Goal: Information Seeking & Learning: Find specific fact

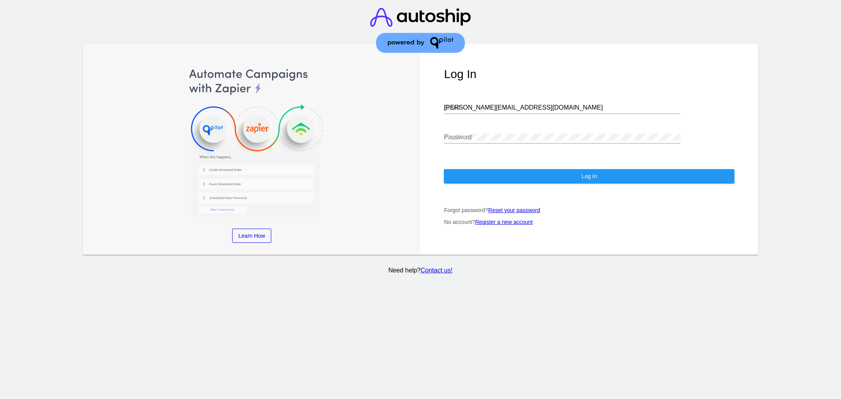
click at [495, 110] on input "[PERSON_NAME][EMAIL_ADDRESS][DOMAIN_NAME]" at bounding box center [562, 107] width 237 height 7
click at [496, 110] on input "[PERSON_NAME][EMAIL_ADDRESS][DOMAIN_NAME]" at bounding box center [562, 107] width 237 height 7
type input "[EMAIL_ADDRESS][DOMAIN_NAME]"
click at [493, 161] on div "Log In [EMAIL_ADDRESS][DOMAIN_NAME] Email Password Log In Forgot password? Rese…" at bounding box center [589, 149] width 338 height 211
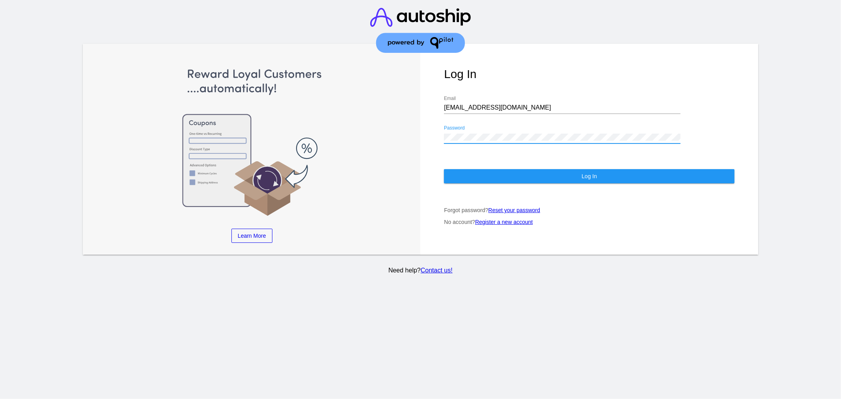
click at [518, 177] on button "Log In" at bounding box center [589, 176] width 291 height 14
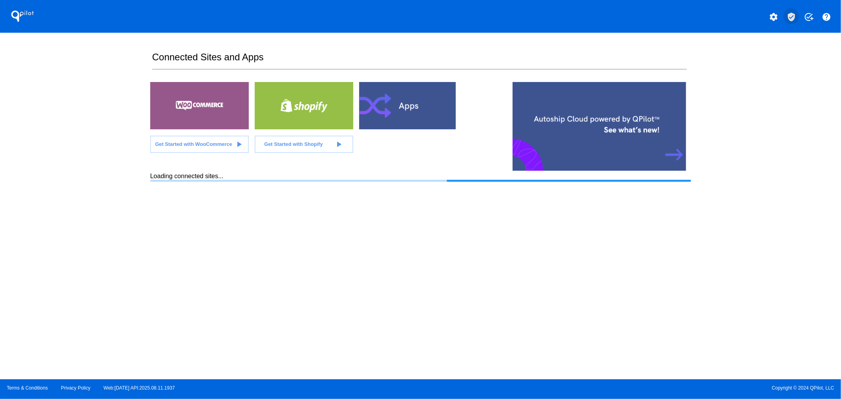
click at [798, 14] on button "verified_user" at bounding box center [792, 16] width 16 height 16
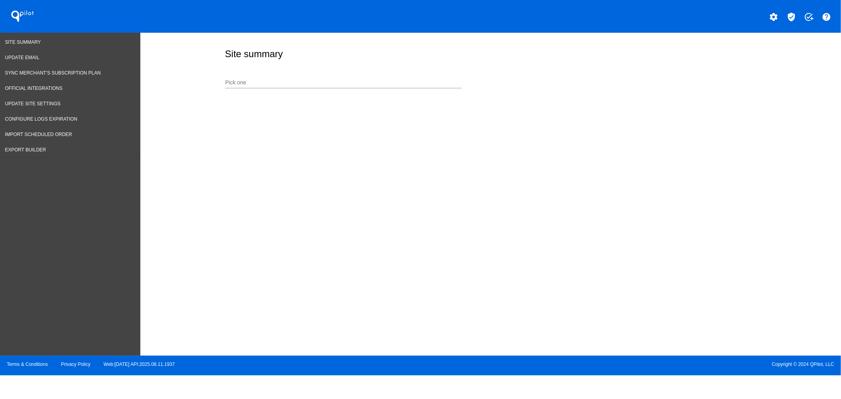
click at [306, 79] on div "Pick one" at bounding box center [343, 80] width 237 height 15
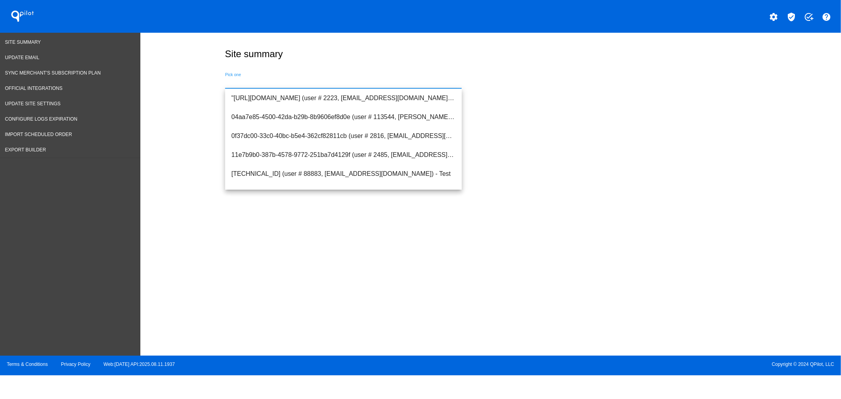
click at [307, 83] on input "Pick one" at bounding box center [343, 83] width 237 height 6
click at [296, 132] on span "[URL][DOMAIN_NAME] (user # 1297, [PERSON_NAME][EMAIL_ADDRESS][DOMAIN_NAME]) - P…" at bounding box center [344, 136] width 224 height 19
type input "[URL][DOMAIN_NAME] (user # 1297, [PERSON_NAME][EMAIL_ADDRESS][DOMAIN_NAME]) - P…"
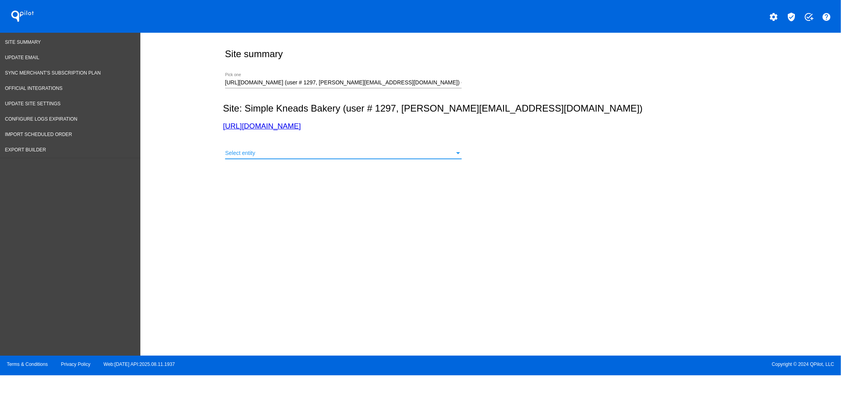
click at [261, 154] on div "Select entity" at bounding box center [340, 153] width 230 height 6
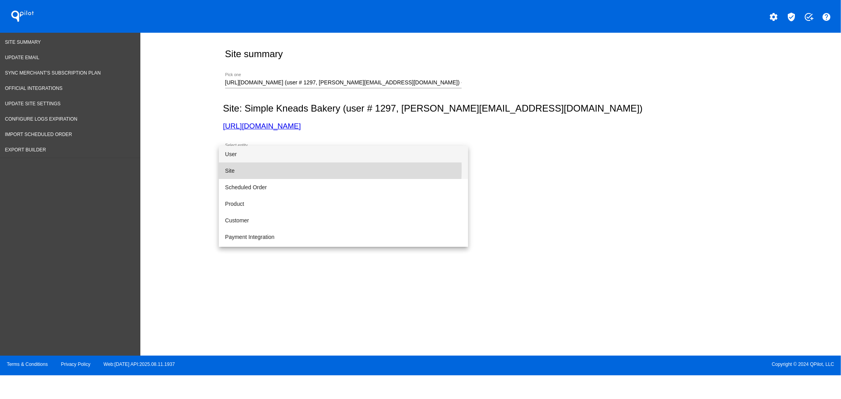
click at [253, 169] on span "Site" at bounding box center [343, 171] width 237 height 17
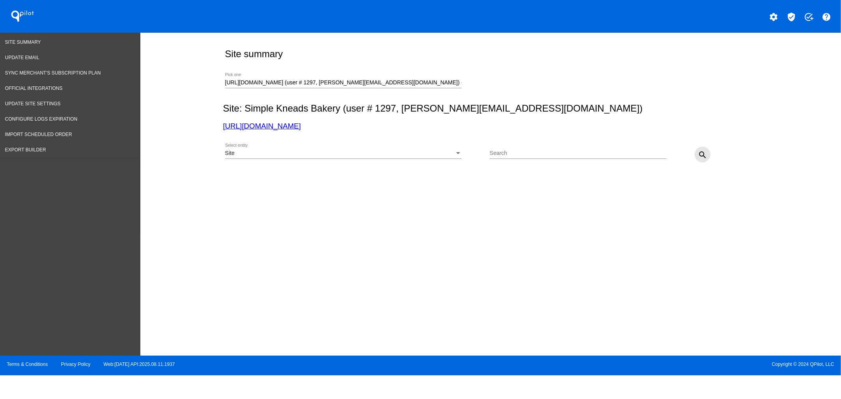
click at [695, 155] on button "search" at bounding box center [703, 155] width 16 height 16
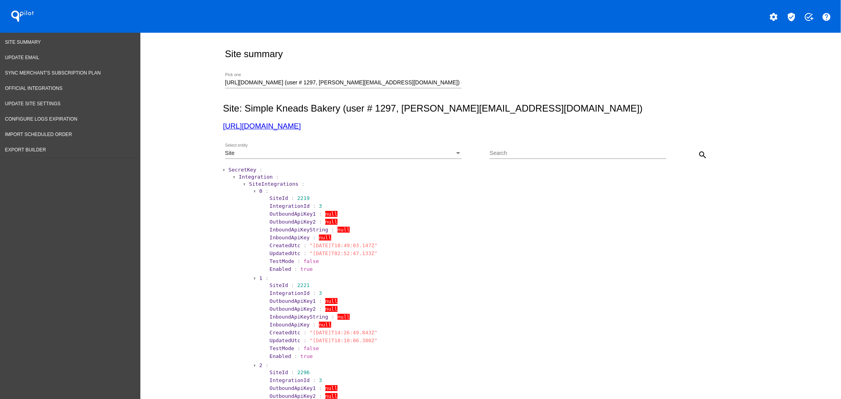
click at [239, 170] on span "SecretKey" at bounding box center [243, 170] width 28 height 6
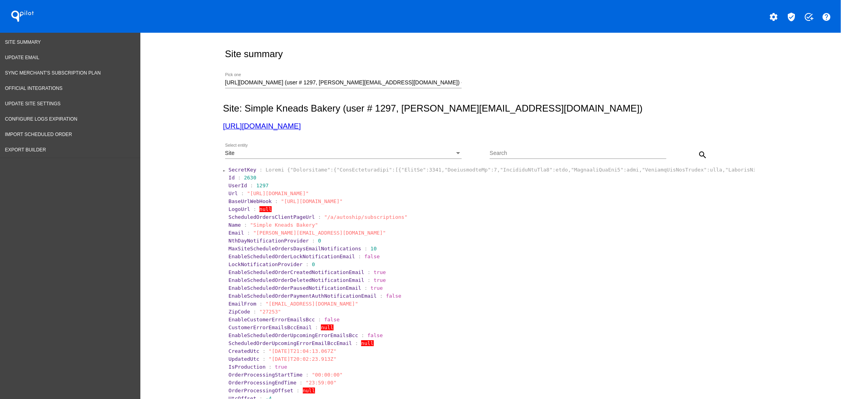
click at [342, 153] on div "Site" at bounding box center [340, 153] width 230 height 6
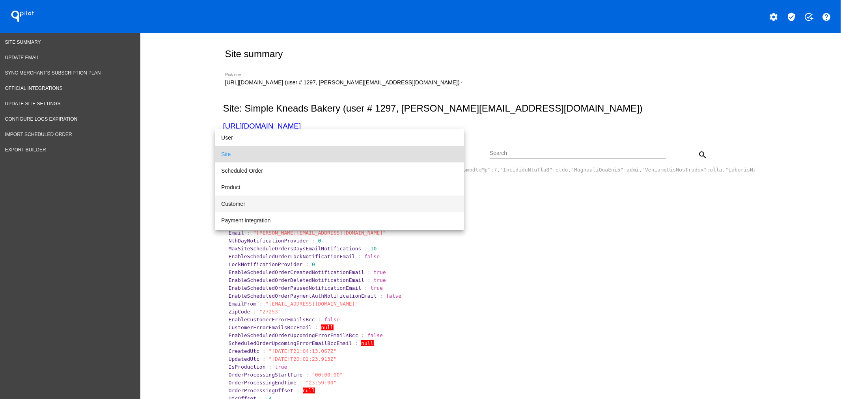
drag, startPoint x: 271, startPoint y: 202, endPoint x: 492, endPoint y: 164, distance: 224.5
click at [271, 202] on span "Customer" at bounding box center [339, 204] width 237 height 17
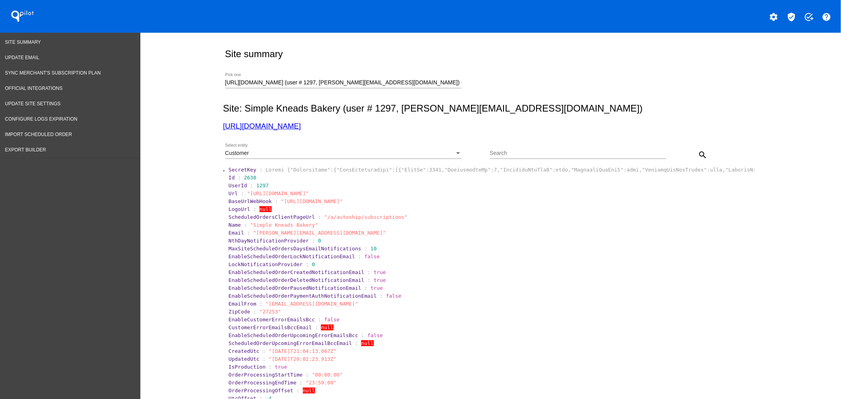
click at [515, 150] on div "Search" at bounding box center [578, 151] width 177 height 15
paste input "[EMAIL_ADDRESS][DOMAIN_NAME]"
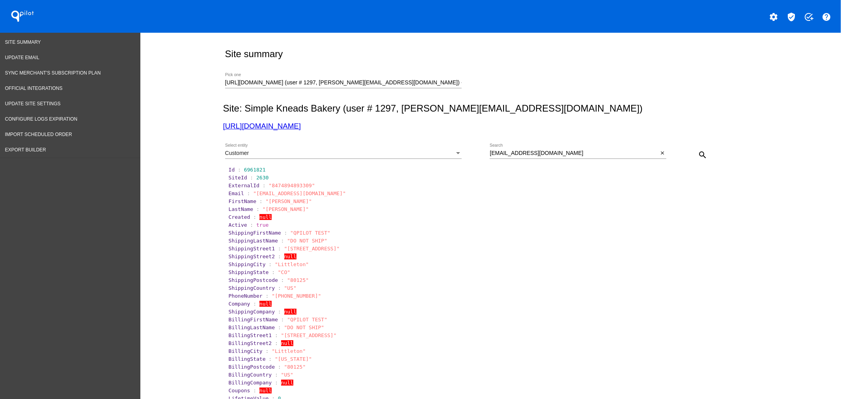
click at [284, 186] on span ""8474894893309"" at bounding box center [292, 186] width 46 height 6
copy span "8474894893309"
drag, startPoint x: 555, startPoint y: 152, endPoint x: 456, endPoint y: 148, distance: 99.1
click at [456, 149] on div "Customer Select entity [EMAIL_ADDRESS][DOMAIN_NAME] Search close search" at bounding box center [489, 152] width 532 height 28
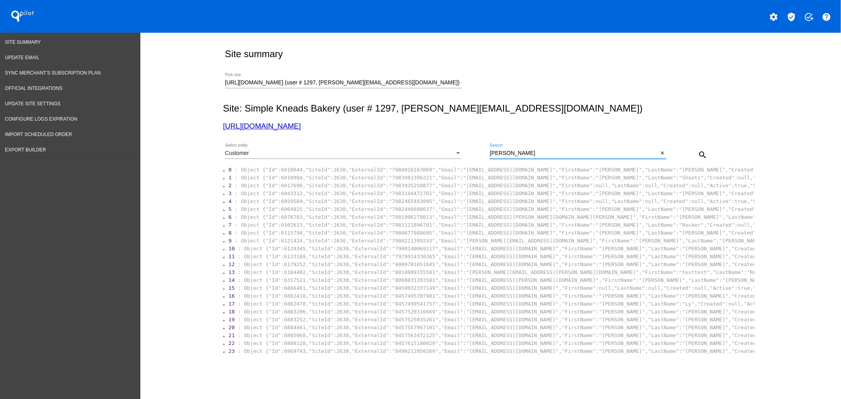
click at [467, 271] on section "0 : Object {"Id":6010644,"SiteId":2630,"ExternalId":"7984016163069","Email":"[E…" at bounding box center [489, 261] width 532 height 190
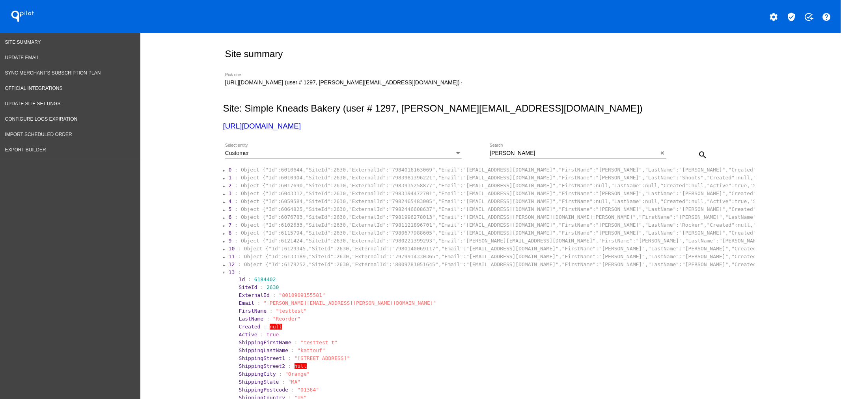
click at [292, 298] on span ""8010909155581"" at bounding box center [302, 295] width 46 height 6
copy span "8010909155581"
click at [267, 306] on span ""[PERSON_NAME][EMAIL_ADDRESS][PERSON_NAME][DOMAIN_NAME]"" at bounding box center [349, 303] width 173 height 6
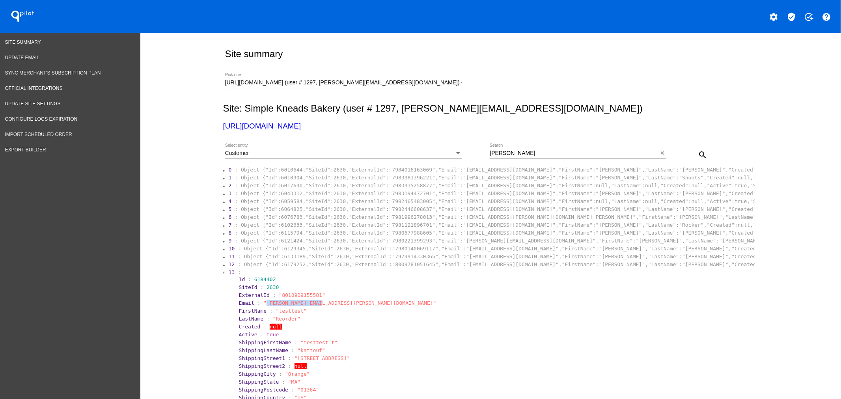
drag, startPoint x: 262, startPoint y: 308, endPoint x: 312, endPoint y: 307, distance: 50.9
click at [312, 306] on span ""[PERSON_NAME][EMAIL_ADDRESS][PERSON_NAME][DOMAIN_NAME]"" at bounding box center [349, 303] width 173 height 6
copy span "[PERSON_NAME][EMAIL_ADDRESS][PERSON_NAME][DOMAIN_NAME]"
drag, startPoint x: 279, startPoint y: 129, endPoint x: 224, endPoint y: 129, distance: 55.6
click at [224, 129] on h3 "[URL][DOMAIN_NAME]" at bounding box center [489, 126] width 532 height 9
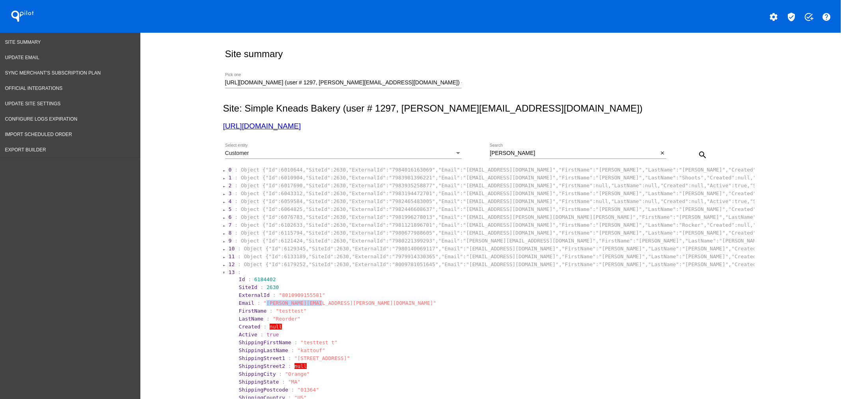
click at [213, 127] on div "Site summary [URL][DOMAIN_NAME] (user # 1297, [PERSON_NAME][EMAIL_ADDRESS][DOMA…" at bounding box center [490, 352] width 701 height 639
copy link "[URL][DOMAIN_NAME]"
click at [367, 148] on div "Customer Select entity" at bounding box center [343, 151] width 237 height 15
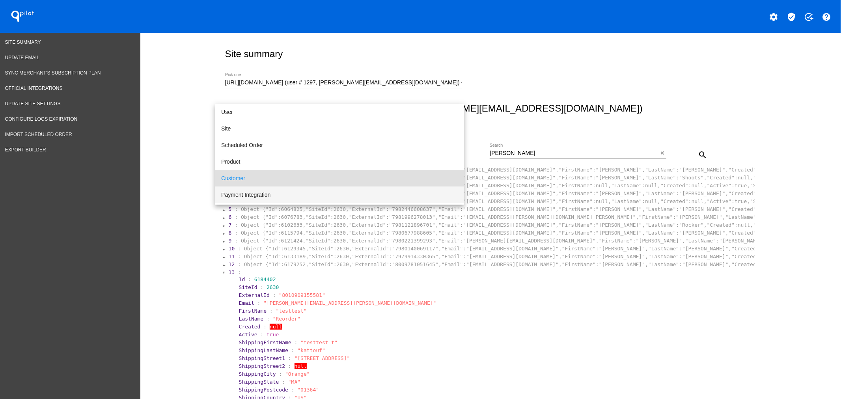
scroll to position [24, 0]
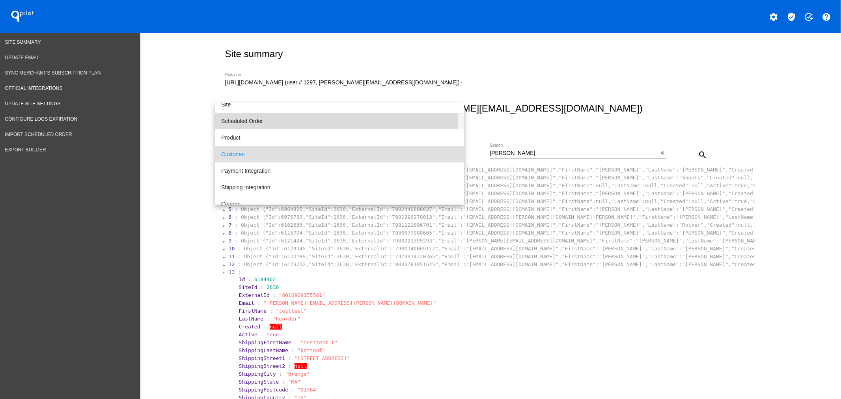
click at [265, 116] on span "Scheduled Order" at bounding box center [339, 121] width 237 height 17
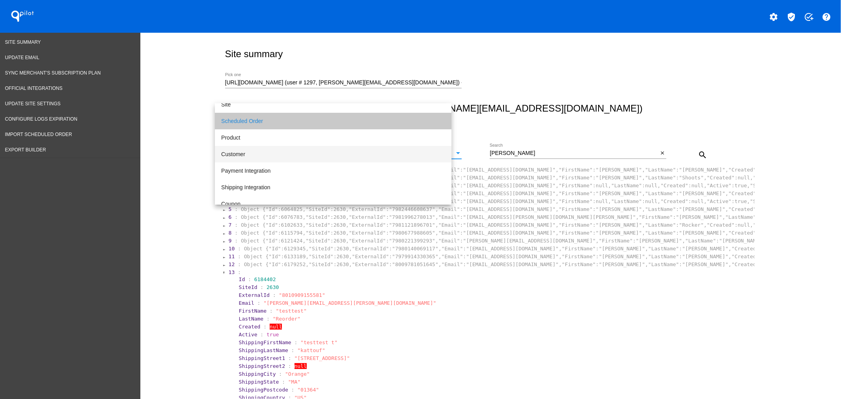
click at [499, 160] on div "[PERSON_NAME] Search close" at bounding box center [578, 155] width 177 height 22
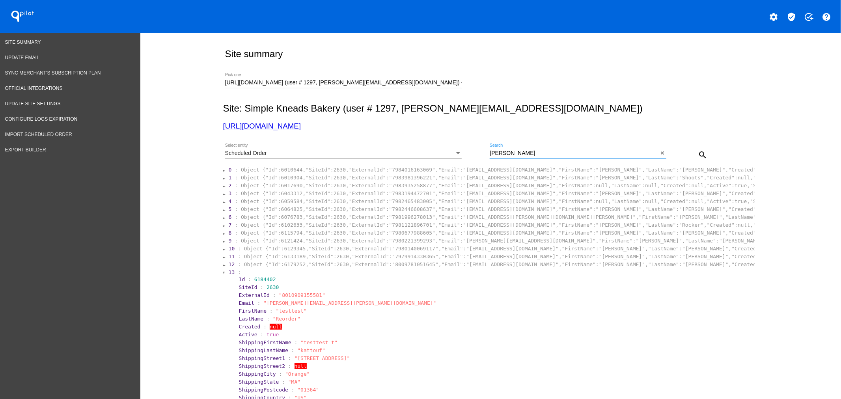
click at [502, 153] on input "[PERSON_NAME]" at bounding box center [574, 153] width 168 height 6
paste input "1009012"
type input "1009012"
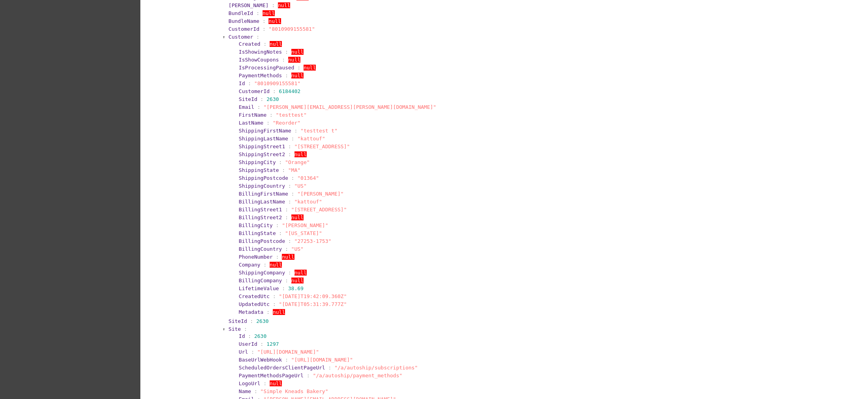
scroll to position [409, 0]
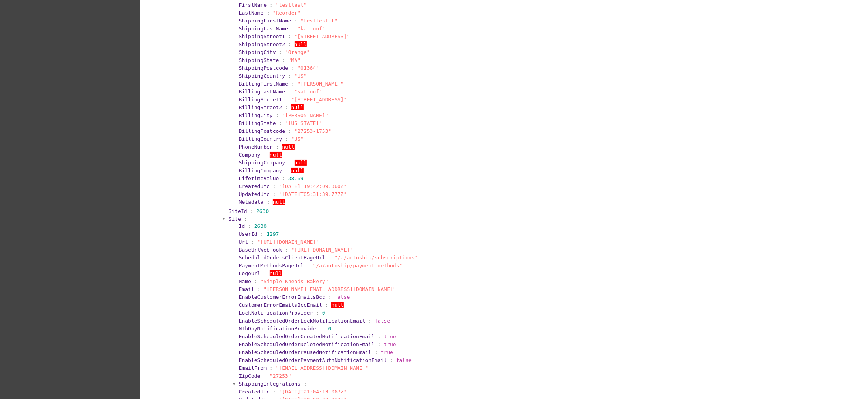
click at [233, 222] on span "Site" at bounding box center [235, 219] width 12 height 6
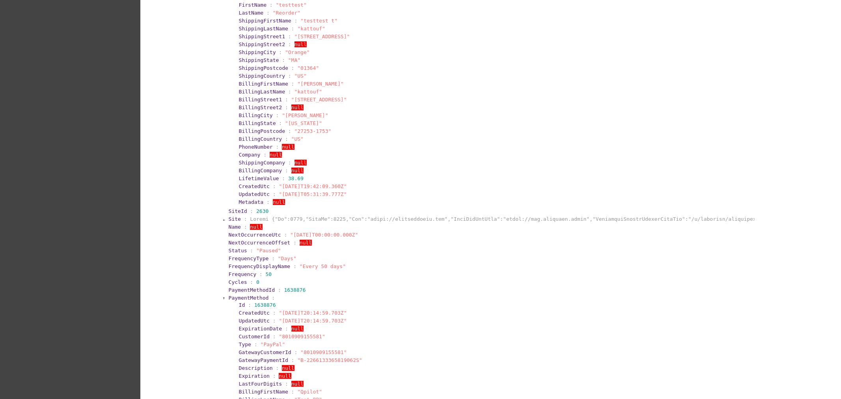
scroll to position [511, 0]
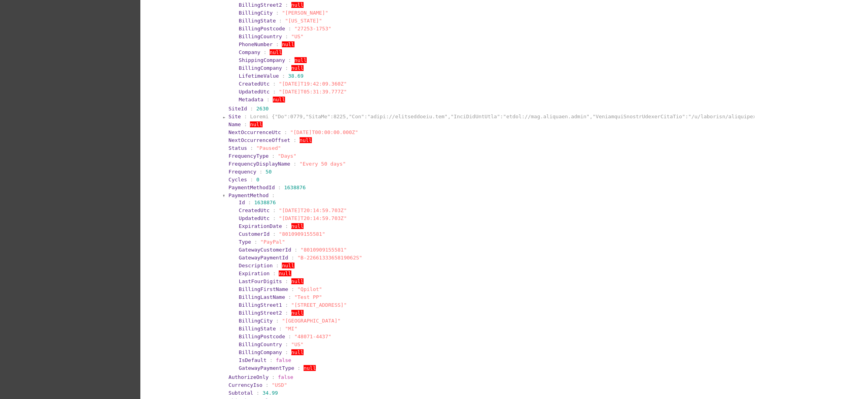
click at [236, 198] on span "PaymentMethod" at bounding box center [249, 195] width 40 height 6
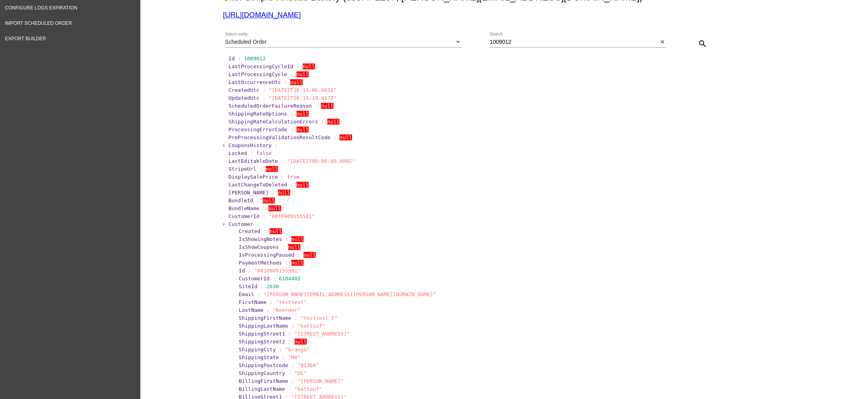
scroll to position [0, 0]
